Goal: Transaction & Acquisition: Purchase product/service

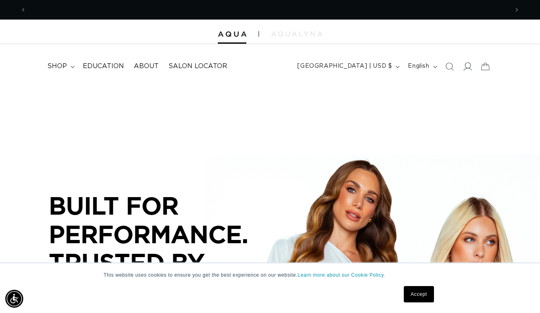
click at [463, 68] on icon at bounding box center [467, 66] width 9 height 9
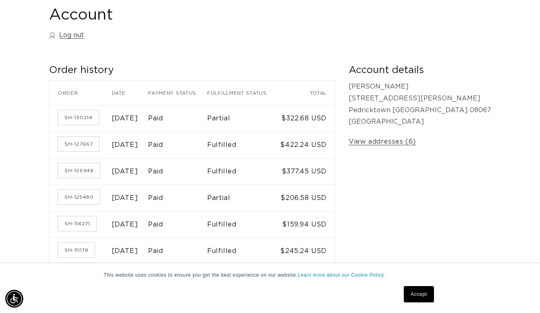
scroll to position [98, 0]
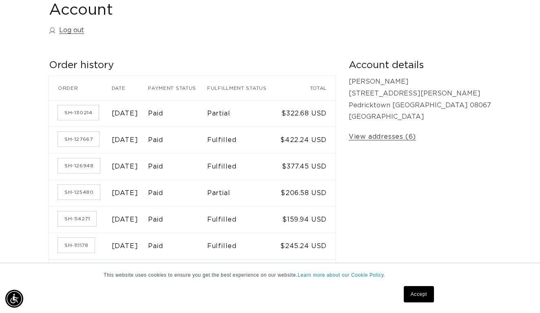
click at [415, 292] on link "Accept" at bounding box center [418, 294] width 30 height 16
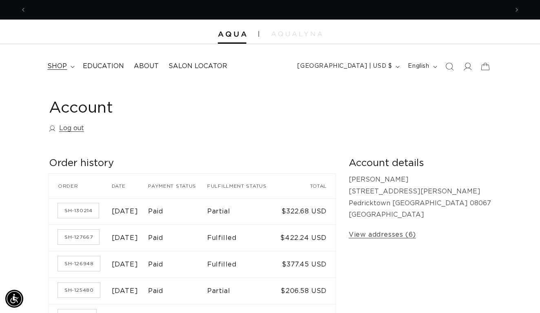
scroll to position [0, 963]
click at [66, 67] on span "shop" at bounding box center [57, 66] width 20 height 9
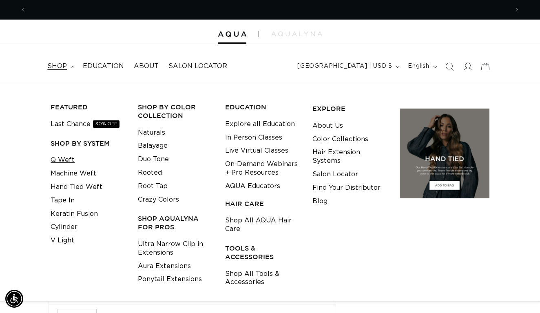
scroll to position [0, 482]
click at [65, 159] on link "Q Weft" at bounding box center [63, 159] width 24 height 13
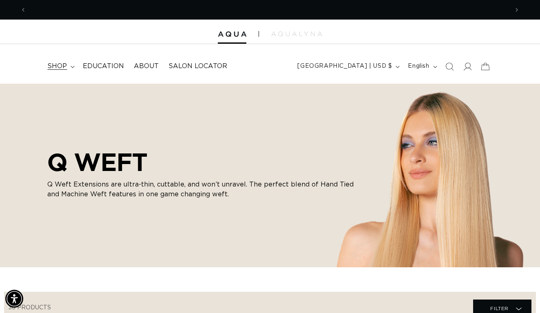
scroll to position [0, 482]
click at [55, 64] on span "shop" at bounding box center [57, 66] width 20 height 9
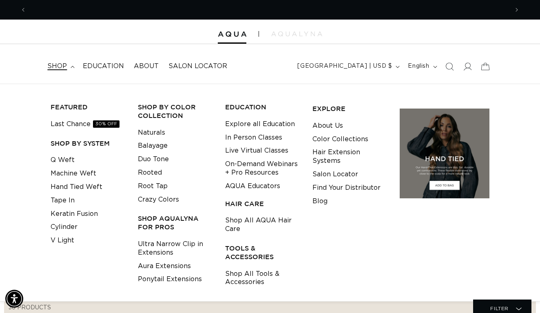
scroll to position [0, 963]
click at [159, 184] on link "Root Tap" at bounding box center [153, 185] width 30 height 13
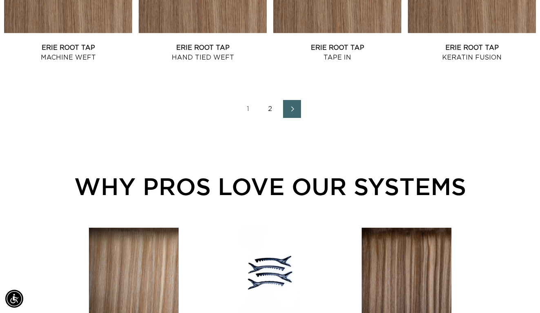
scroll to position [1024, 0]
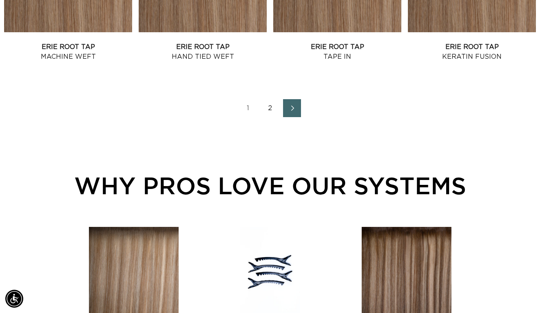
click at [300, 110] on link "Next page" at bounding box center [292, 108] width 18 height 18
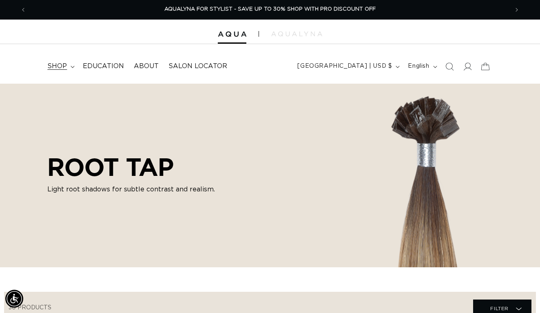
click at [56, 66] on span "shop" at bounding box center [57, 66] width 20 height 9
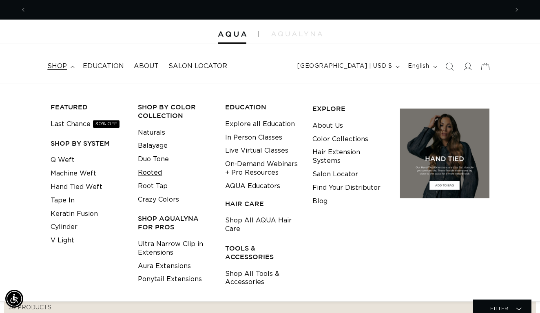
scroll to position [0, 482]
click at [155, 169] on link "Rooted" at bounding box center [150, 172] width 24 height 13
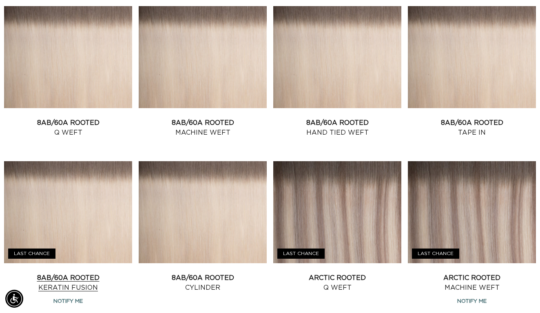
scroll to position [761, 0]
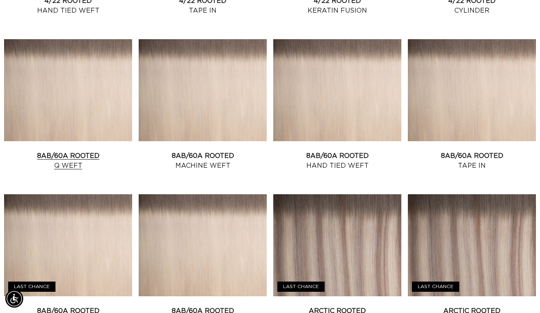
click at [75, 151] on link "8AB/60A Rooted Q Weft" at bounding box center [68, 161] width 128 height 20
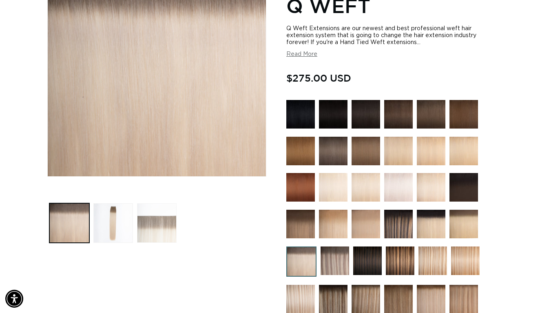
click at [169, 220] on button "Load image 3 in gallery view" at bounding box center [157, 223] width 40 height 40
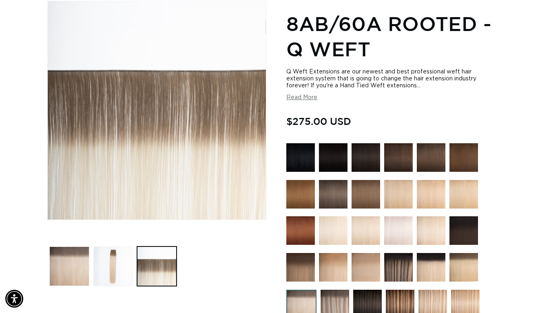
scroll to position [0, 482]
click at [112, 255] on button "Load image 2 in gallery view" at bounding box center [113, 266] width 40 height 40
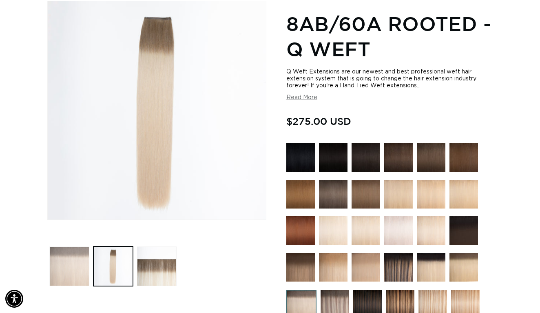
click at [59, 264] on button "Load image 1 in gallery view" at bounding box center [69, 266] width 40 height 40
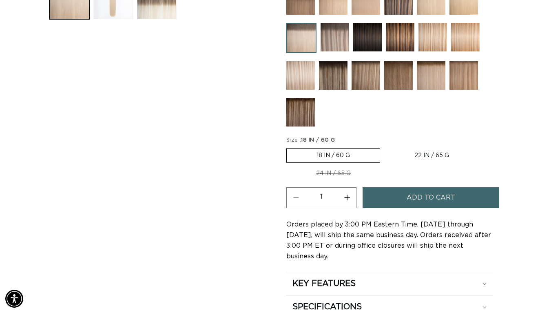
scroll to position [380, 0]
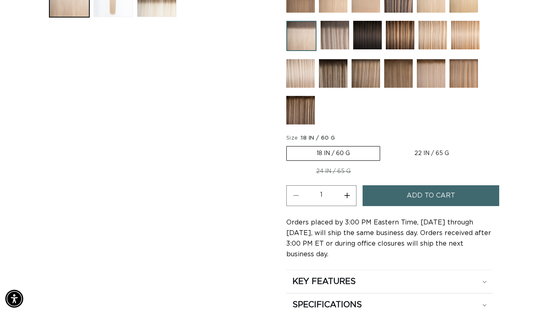
click at [421, 150] on label "22 IN / 65 G Variant sold out or unavailable" at bounding box center [431, 153] width 94 height 14
click at [384, 145] on input "22 IN / 65 G Variant sold out or unavailable" at bounding box center [384, 144] width 0 height 0
radio input "true"
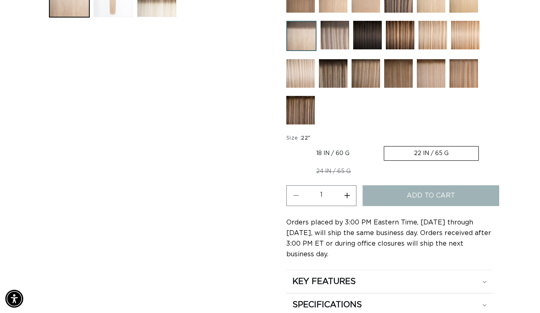
scroll to position [0, 0]
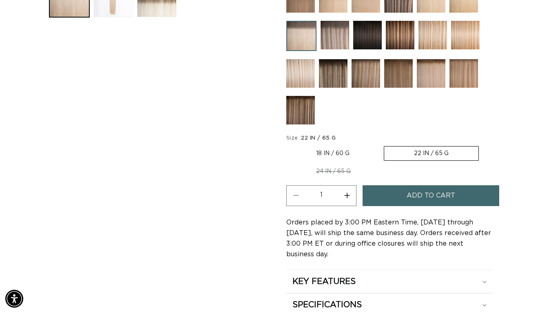
click at [347, 191] on button "Increase quantity for 8AB/60A Rooted - Q Weft" at bounding box center [346, 195] width 18 height 21
type input "2"
click at [406, 195] on button "Add to cart" at bounding box center [430, 195] width 137 height 21
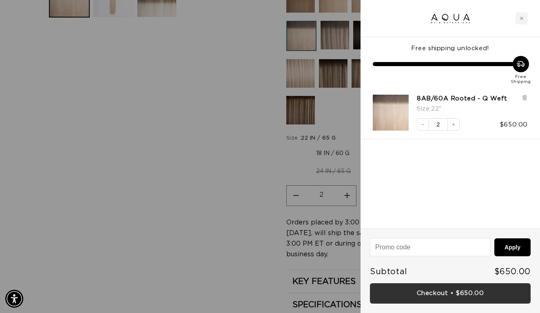
click at [439, 298] on link "Checkout • $650.00" at bounding box center [450, 293] width 161 height 21
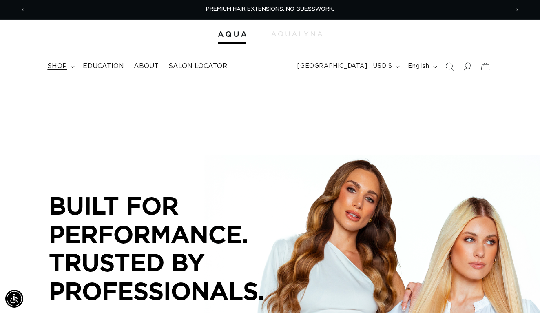
click at [58, 67] on span "shop" at bounding box center [57, 66] width 20 height 9
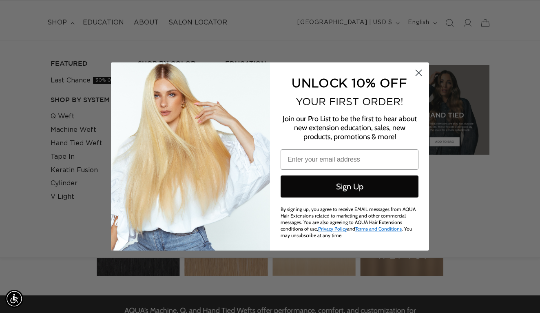
scroll to position [0, 963]
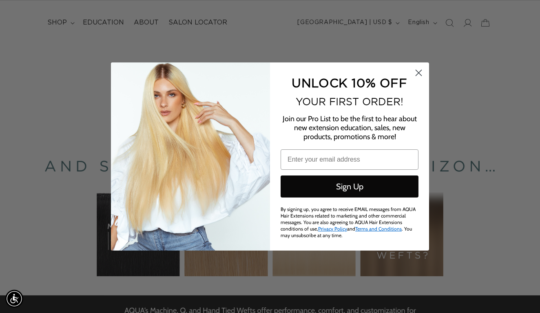
click at [416, 73] on circle "Close dialog" at bounding box center [418, 72] width 13 height 13
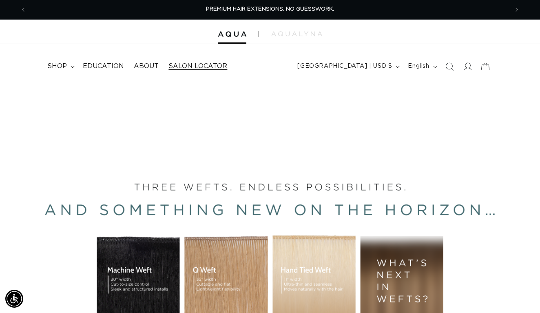
scroll to position [0, 0]
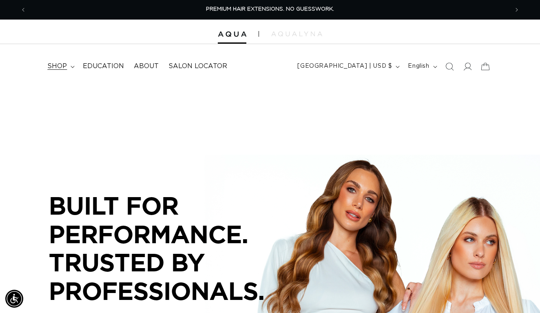
click at [65, 64] on span "shop" at bounding box center [57, 66] width 20 height 9
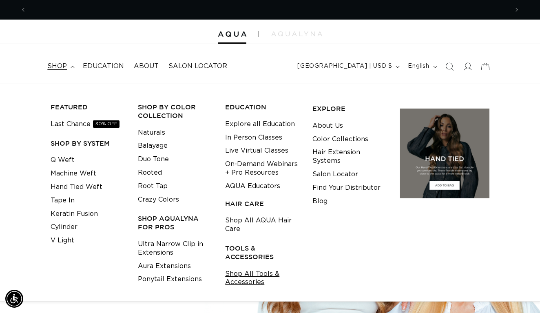
scroll to position [0, 963]
click at [246, 268] on link "Shop All Tools & Accessories" at bounding box center [262, 278] width 75 height 22
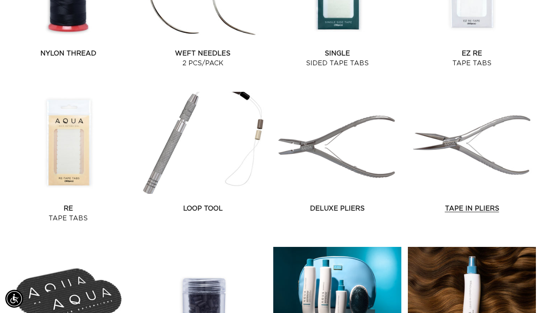
scroll to position [0, 963]
click at [455, 203] on link "Tape In Pliers" at bounding box center [472, 208] width 128 height 10
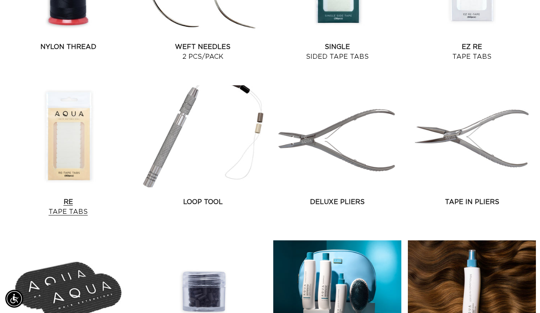
click at [78, 197] on link "Re Tape Tabs" at bounding box center [68, 207] width 128 height 20
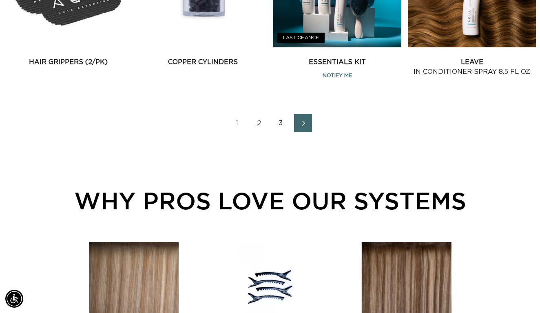
scroll to position [1013, 0]
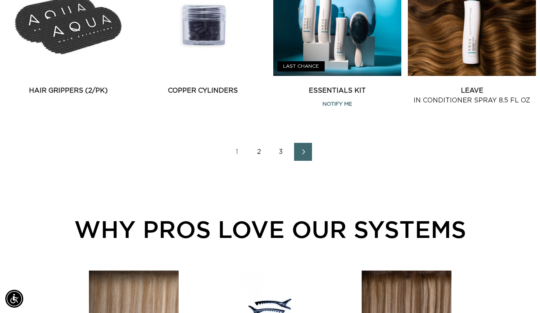
click at [299, 153] on icon "Next page" at bounding box center [303, 152] width 11 height 6
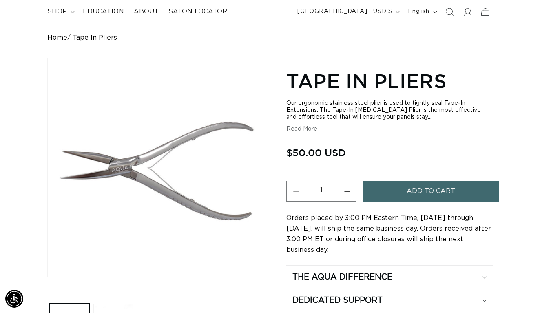
scroll to position [53, 0]
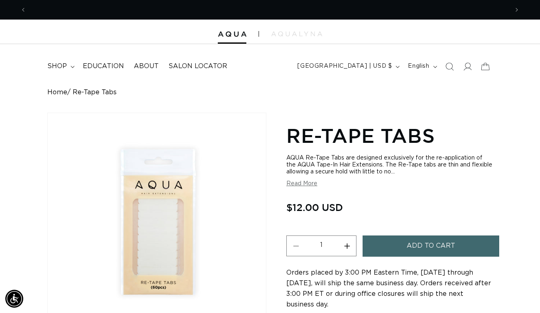
scroll to position [0, 963]
click at [347, 250] on button "Increase quantity for Re-Tape Tabs" at bounding box center [346, 245] width 18 height 21
type input "3"
click at [422, 248] on span "Add to cart" at bounding box center [430, 245] width 48 height 21
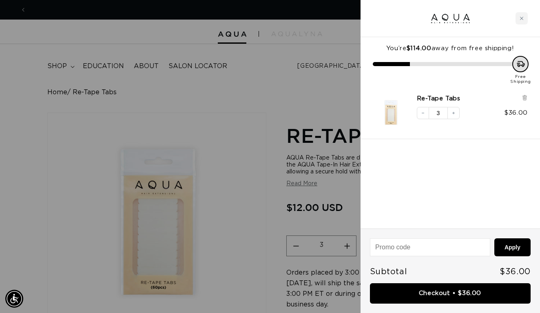
scroll to position [0, 0]
click at [199, 97] on div at bounding box center [270, 156] width 540 height 313
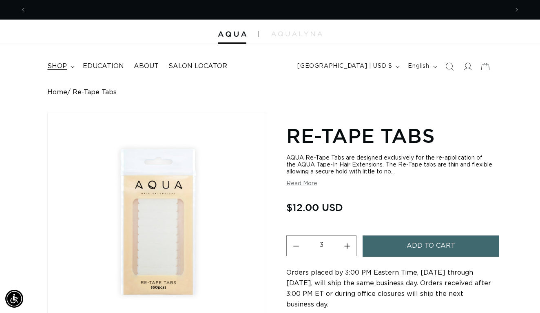
scroll to position [0, 482]
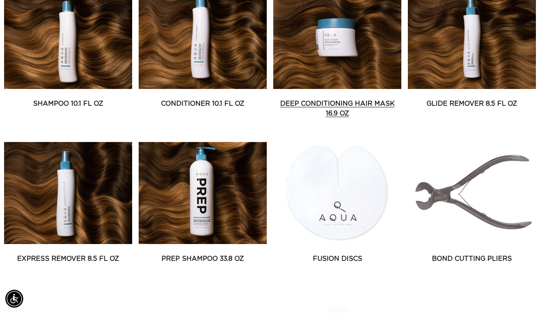
scroll to position [0, 963]
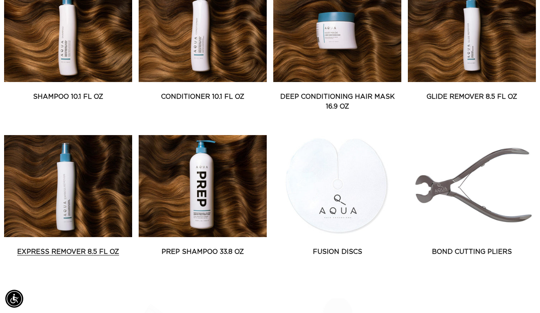
click at [81, 247] on link "Express Remover 8.5 fl oz" at bounding box center [68, 252] width 128 height 10
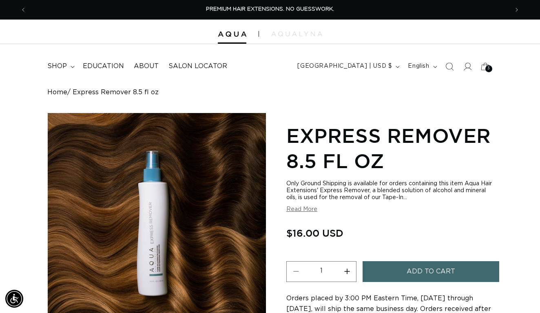
click at [347, 271] on button "Increase quantity for Express Remover 8.5 fl oz" at bounding box center [346, 271] width 18 height 21
type input "2"
click at [412, 273] on span "Add to cart" at bounding box center [430, 271] width 48 height 21
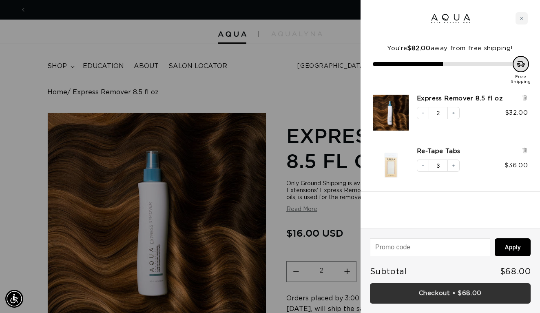
scroll to position [0, 963]
click at [462, 292] on link "Checkout • $68.00" at bounding box center [450, 293] width 161 height 21
